Goal: Contribute content: Contribute content

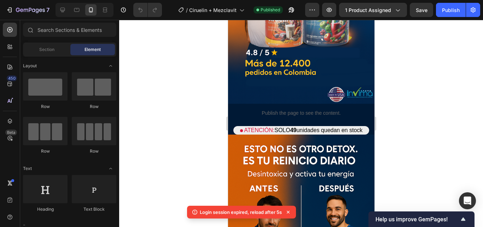
scroll to position [177, 0]
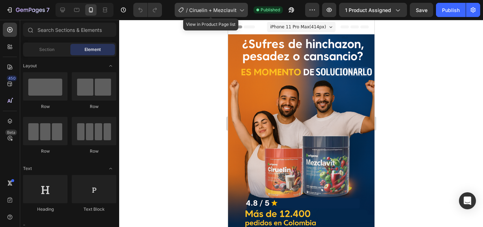
click at [213, 12] on span "Ciruelin + Mezclavit" at bounding box center [212, 9] width 47 height 7
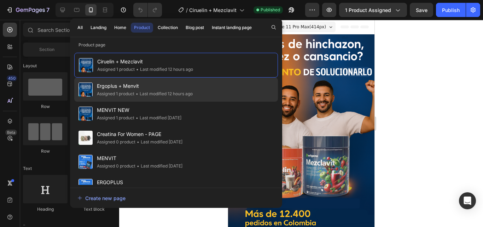
click at [141, 94] on div "• Last modified 12 hours ago" at bounding box center [163, 93] width 58 height 7
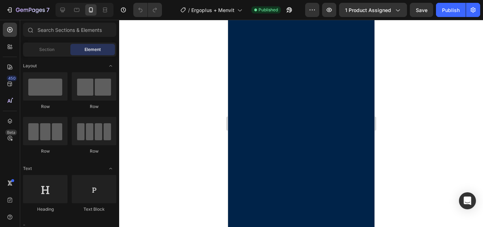
scroll to position [177, 0]
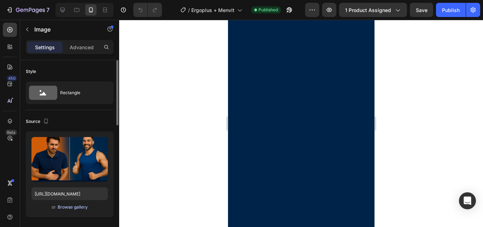
click at [72, 206] on div "Browse gallery" at bounding box center [73, 207] width 30 height 6
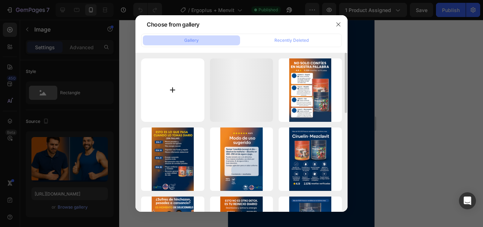
click at [180, 110] on input "file" at bounding box center [172, 89] width 63 height 63
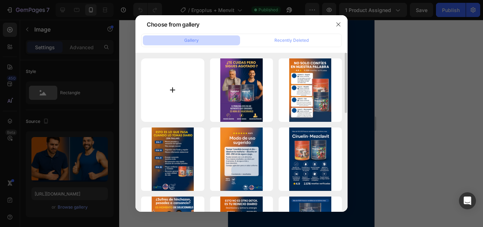
type input "C:\fakepath\LandingE+M2.png"
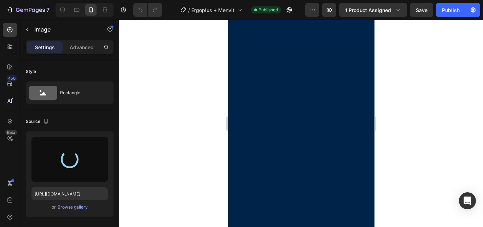
scroll to position [248, 0]
type input "[URL][DOMAIN_NAME]"
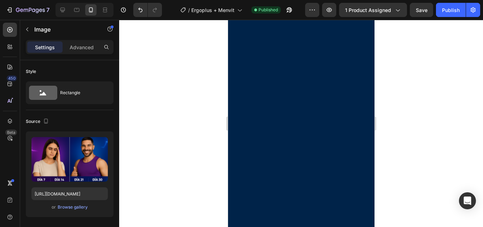
scroll to position [283, 0]
click at [150, 111] on div at bounding box center [301, 123] width 364 height 207
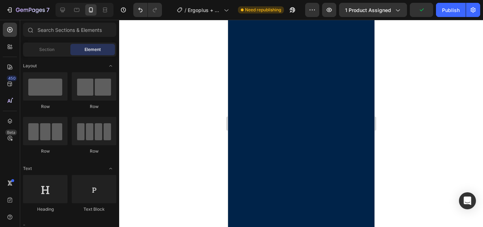
click at [193, 121] on div at bounding box center [301, 123] width 364 height 207
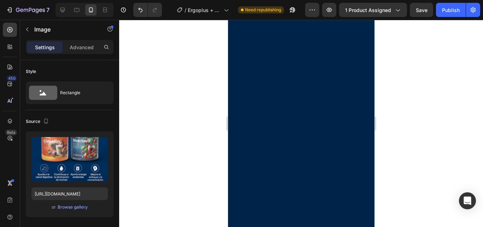
scroll to position [389, 0]
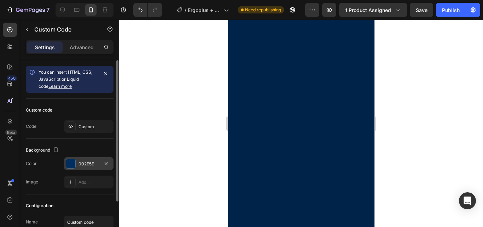
click at [67, 161] on div at bounding box center [70, 163] width 9 height 9
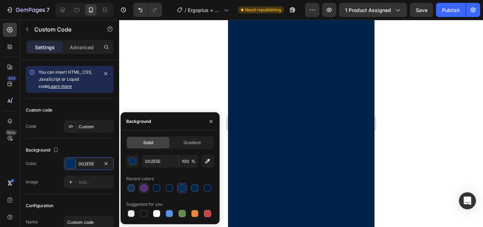
click at [145, 188] on div at bounding box center [143, 187] width 7 height 7
type input "542E7B"
click at [169, 65] on div at bounding box center [301, 123] width 364 height 207
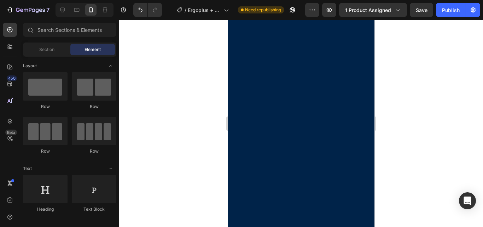
scroll to position [354, 0]
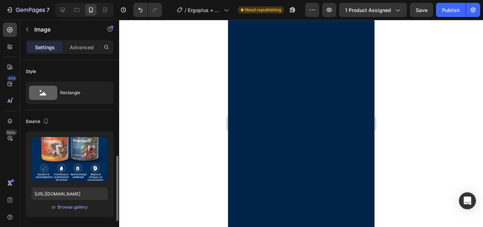
scroll to position [71, 0]
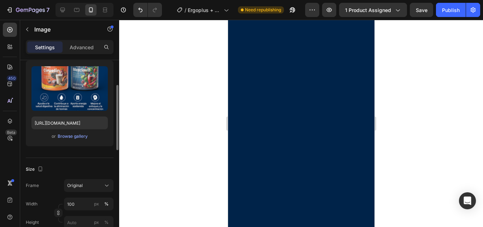
click at [76, 132] on div "or Browse gallery" at bounding box center [69, 136] width 76 height 8
click at [77, 134] on div "Browse gallery" at bounding box center [73, 136] width 30 height 6
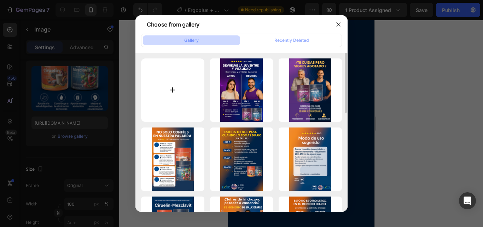
click at [169, 104] on input "file" at bounding box center [172, 89] width 63 height 63
type input "C:\fakepath\LandingE+M3.png"
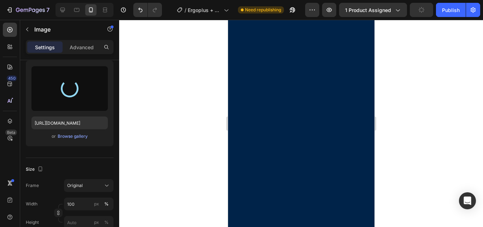
scroll to position [460, 0]
type input "[URL][DOMAIN_NAME]"
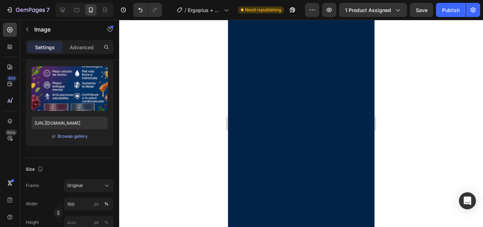
click at [409, 92] on div at bounding box center [301, 123] width 364 height 207
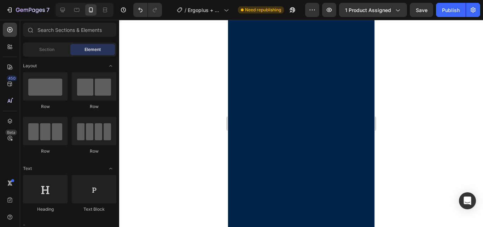
scroll to position [566, 0]
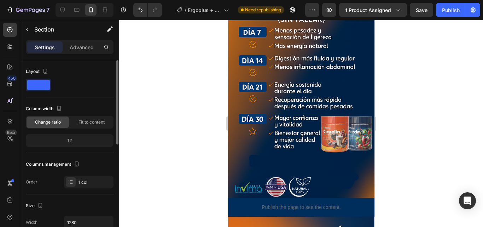
scroll to position [177, 0]
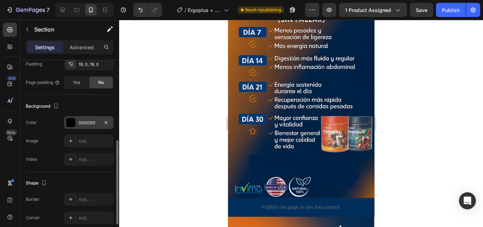
click at [72, 119] on div at bounding box center [70, 122] width 9 height 9
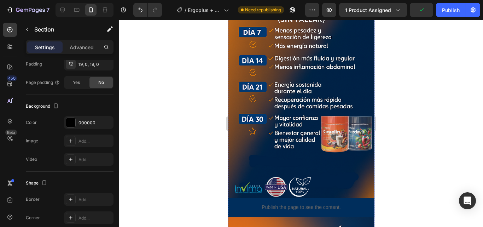
click at [171, 104] on div at bounding box center [301, 123] width 364 height 207
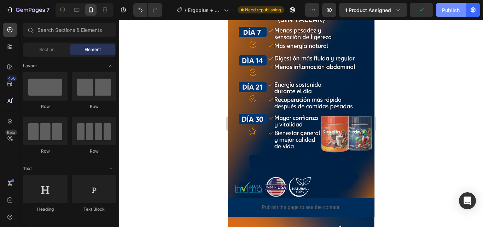
click at [452, 12] on div "Publish" at bounding box center [451, 9] width 18 height 7
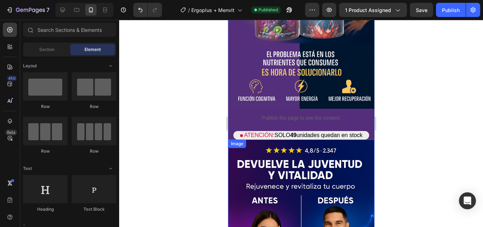
scroll to position [141, 0]
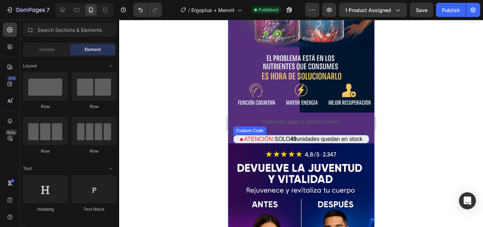
click at [295, 135] on p "ATENCIÓN: SOLO 49 unidades quedan en stock" at bounding box center [301, 139] width 136 height 8
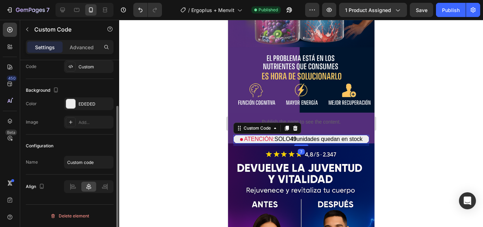
scroll to position [0, 0]
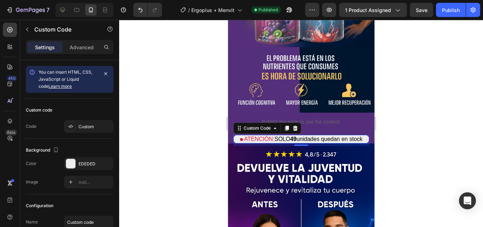
click at [293, 136] on span "49" at bounding box center [293, 139] width 6 height 6
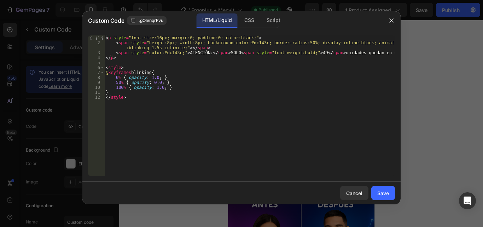
click at [314, 52] on div "< p style = "font-size:16px; margin:0; padding:0; color:black;" > < span style …" at bounding box center [249, 110] width 291 height 150
type textarea "<span style="color:#dc143c;">ATENCIÓN:</span> SOLO <span style="font-weight:bol…"
click at [360, 190] on div "Cancel" at bounding box center [354, 192] width 16 height 7
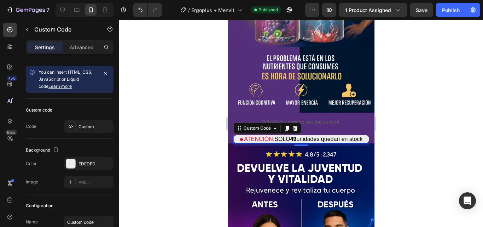
click at [291, 136] on span "49" at bounding box center [293, 139] width 6 height 6
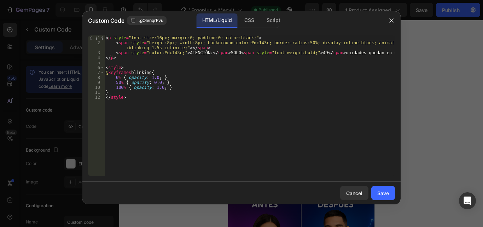
click at [314, 54] on div "< p style = "font-size:16px; margin:0; padding:0; color:black;" > < span style …" at bounding box center [249, 110] width 291 height 150
type textarea "<span style="color:#dc143c;">ATENCIÓN:</span> SOLO <span style="font-weight:bol…"
click at [387, 194] on div "Save" at bounding box center [383, 192] width 12 height 7
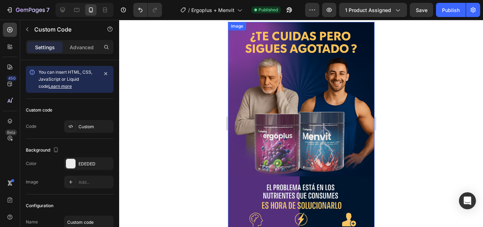
scroll to position [0, 0]
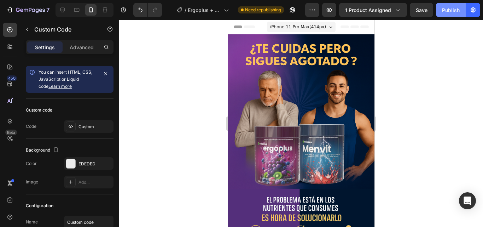
drag, startPoint x: 452, startPoint y: 13, endPoint x: 448, endPoint y: 16, distance: 5.1
click at [452, 13] on div "Publish" at bounding box center [451, 9] width 18 height 7
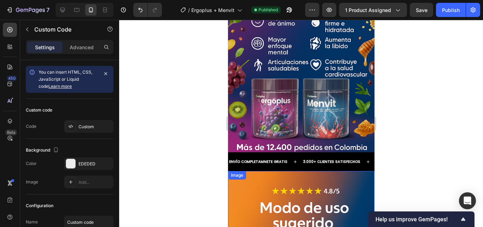
scroll to position [613, 0]
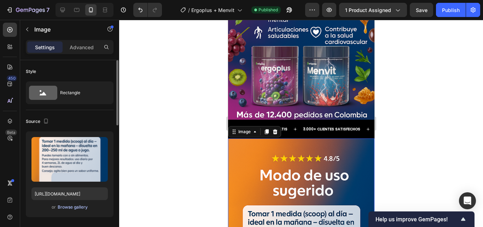
click at [65, 205] on div "Browse gallery" at bounding box center [73, 207] width 30 height 6
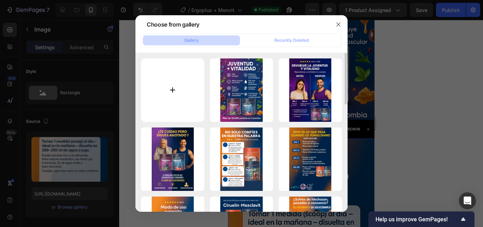
click at [189, 104] on input "file" at bounding box center [172, 89] width 63 height 63
type input "C:\fakepath\LandingE+M4.png"
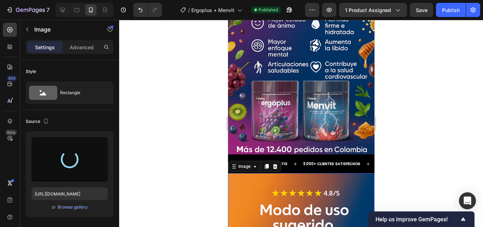
scroll to position [577, 0]
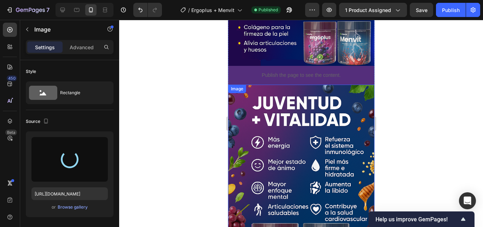
type input "[URL][DOMAIN_NAME]"
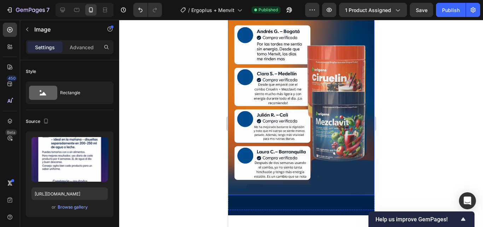
scroll to position [365, 0]
